Goal: Browse casually: Explore the website without a specific task or goal

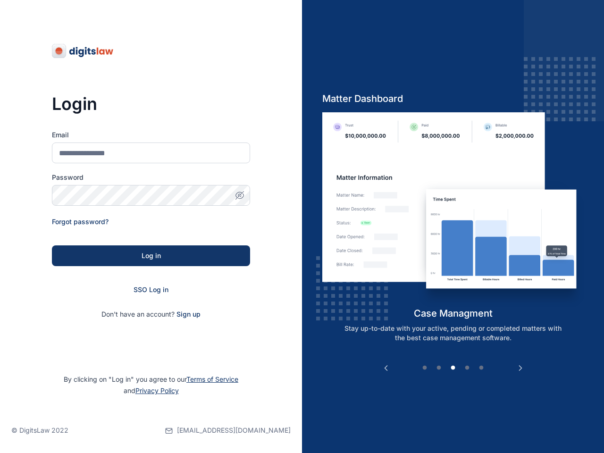
click at [302, 226] on div "Previous Client List client management Skip the traffic and afternoon client-br…" at bounding box center [453, 226] width 302 height 453
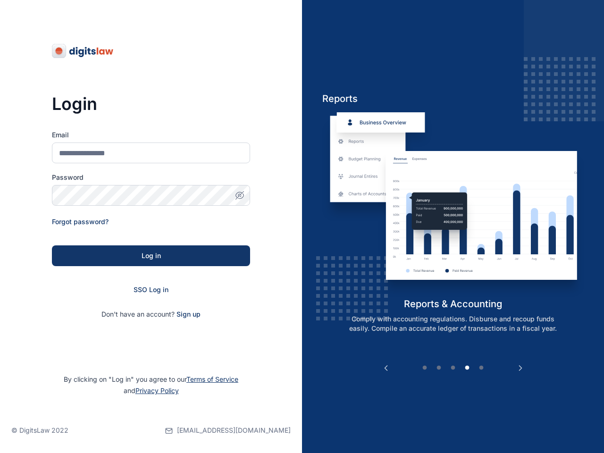
click at [240, 195] on icon "button" at bounding box center [239, 195] width 2 height 2
click at [386, 368] on button "Previous" at bounding box center [385, 367] width 9 height 9
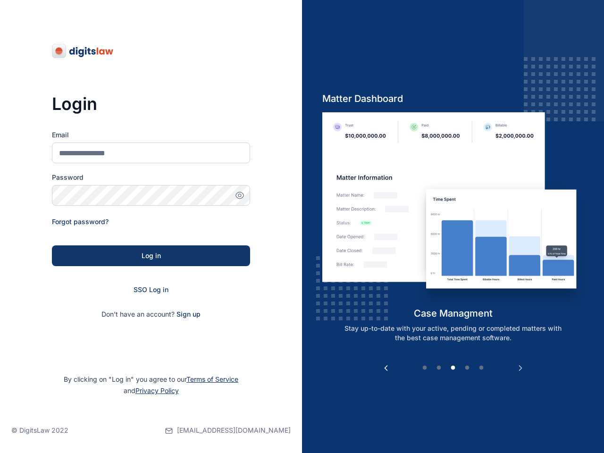
click at [520, 368] on button "Next" at bounding box center [520, 367] width 9 height 9
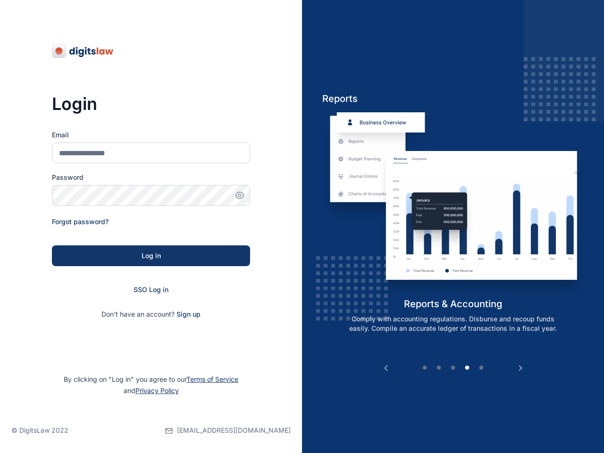
click at [425, 368] on button "1" at bounding box center [424, 367] width 9 height 9
click at [439, 368] on button "2" at bounding box center [438, 367] width 9 height 9
click at [453, 368] on button "3" at bounding box center [452, 367] width 9 height 9
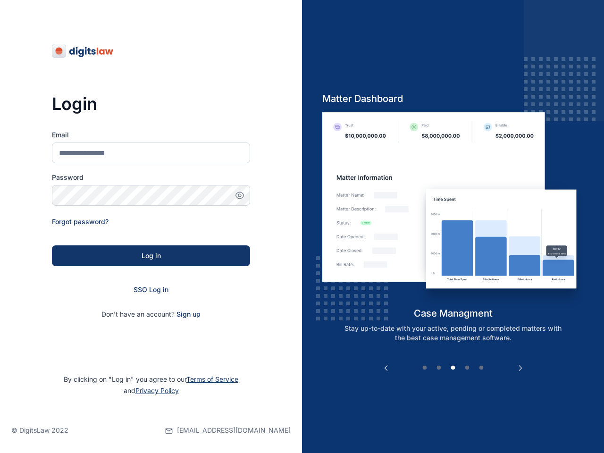
click at [467, 368] on button "4" at bounding box center [466, 367] width 9 height 9
click at [481, 368] on button "5" at bounding box center [481, 367] width 9 height 9
